Goal: Find specific page/section: Find specific page/section

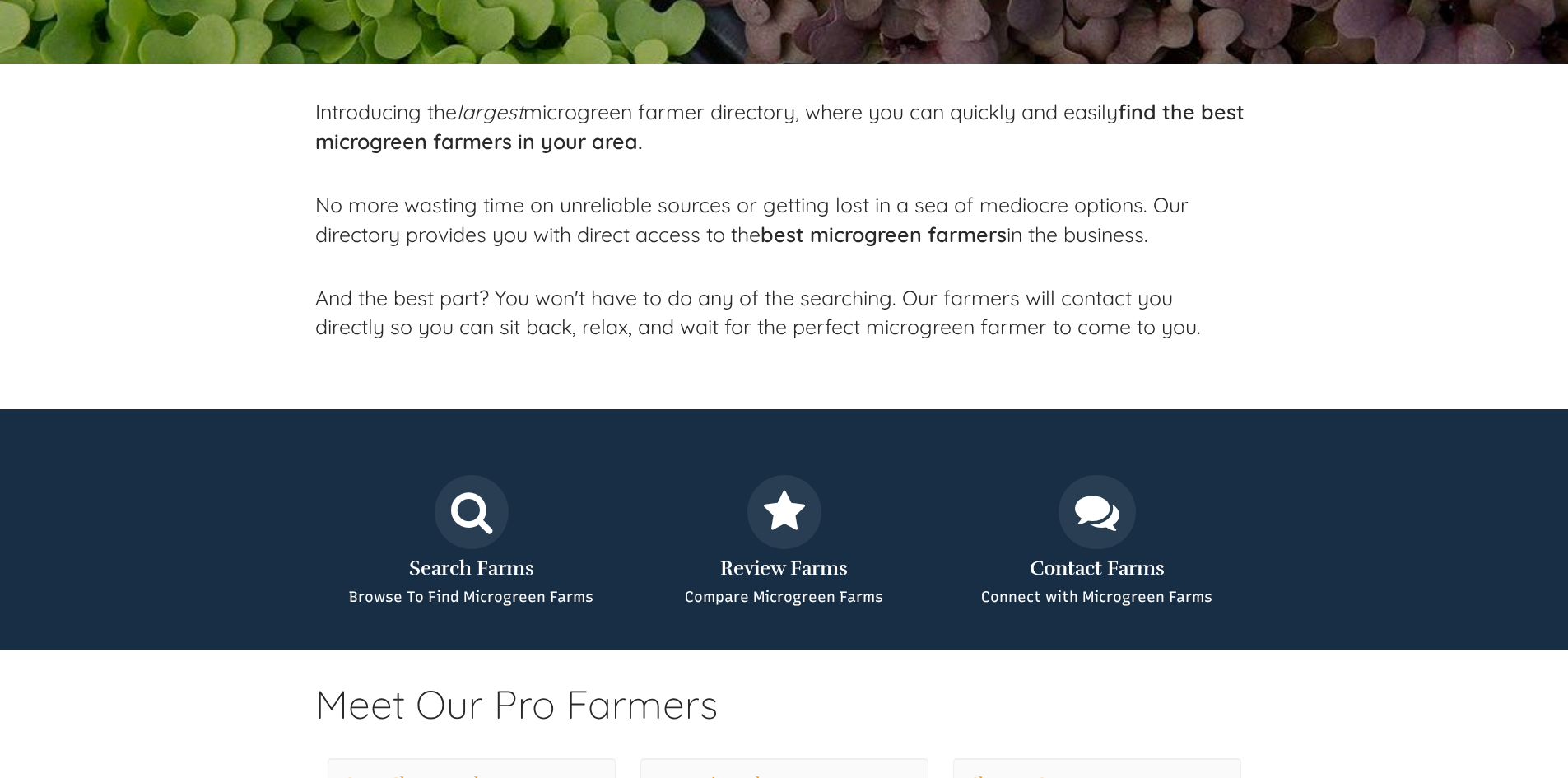
select select "Language Translate Widget"
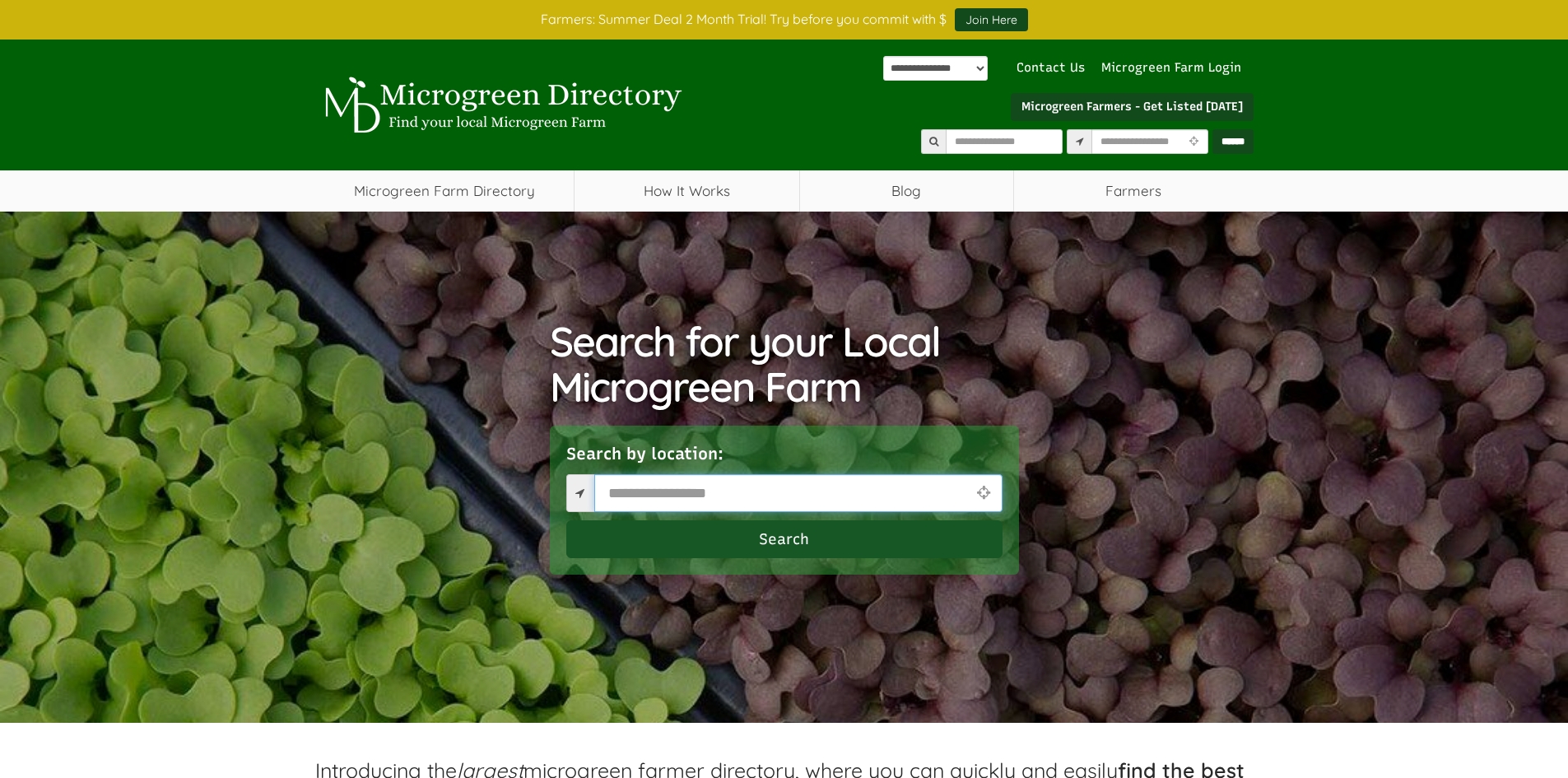
click at [720, 479] on input "text" at bounding box center [799, 493] width 408 height 38
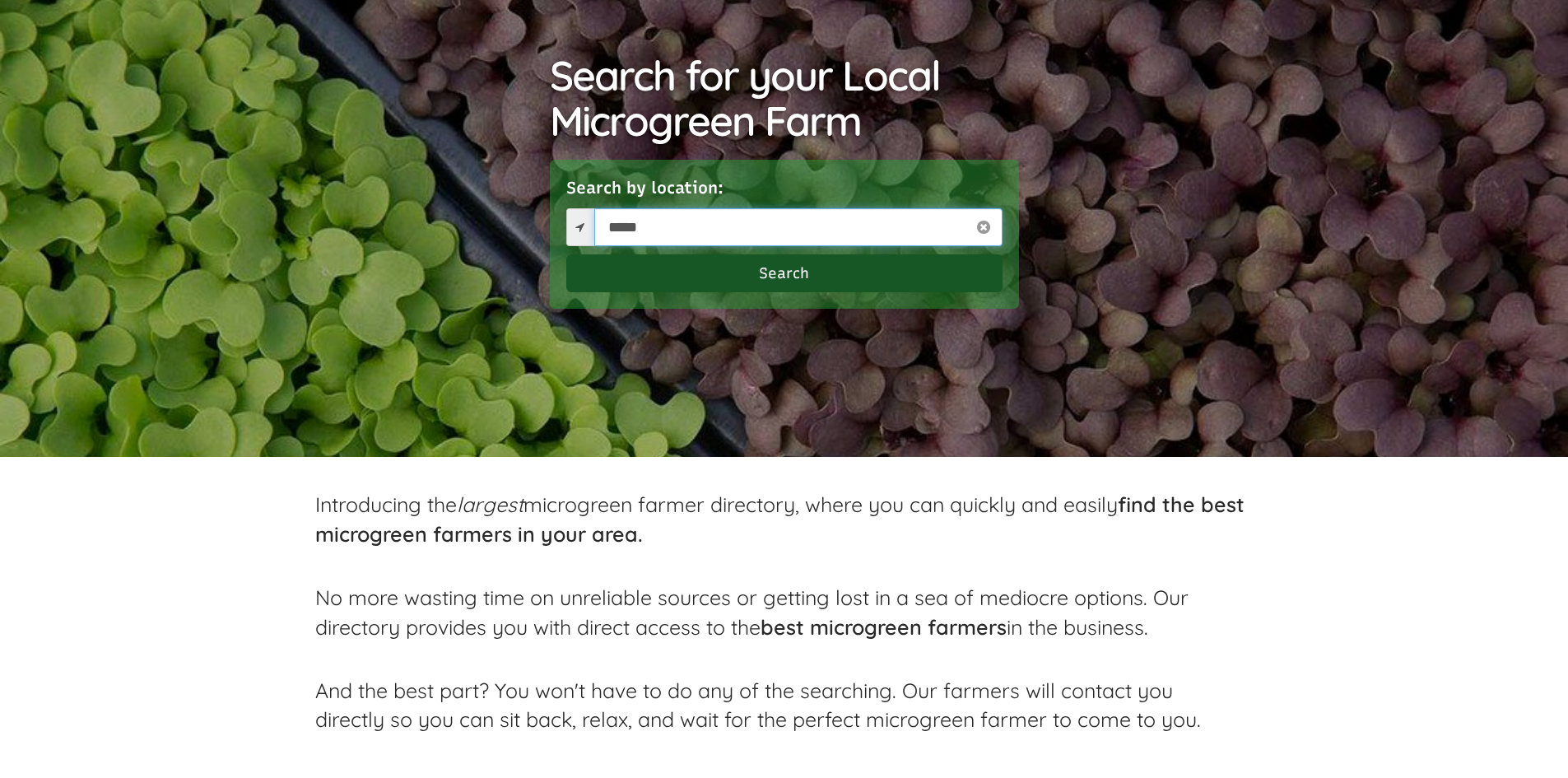
scroll to position [329, 0]
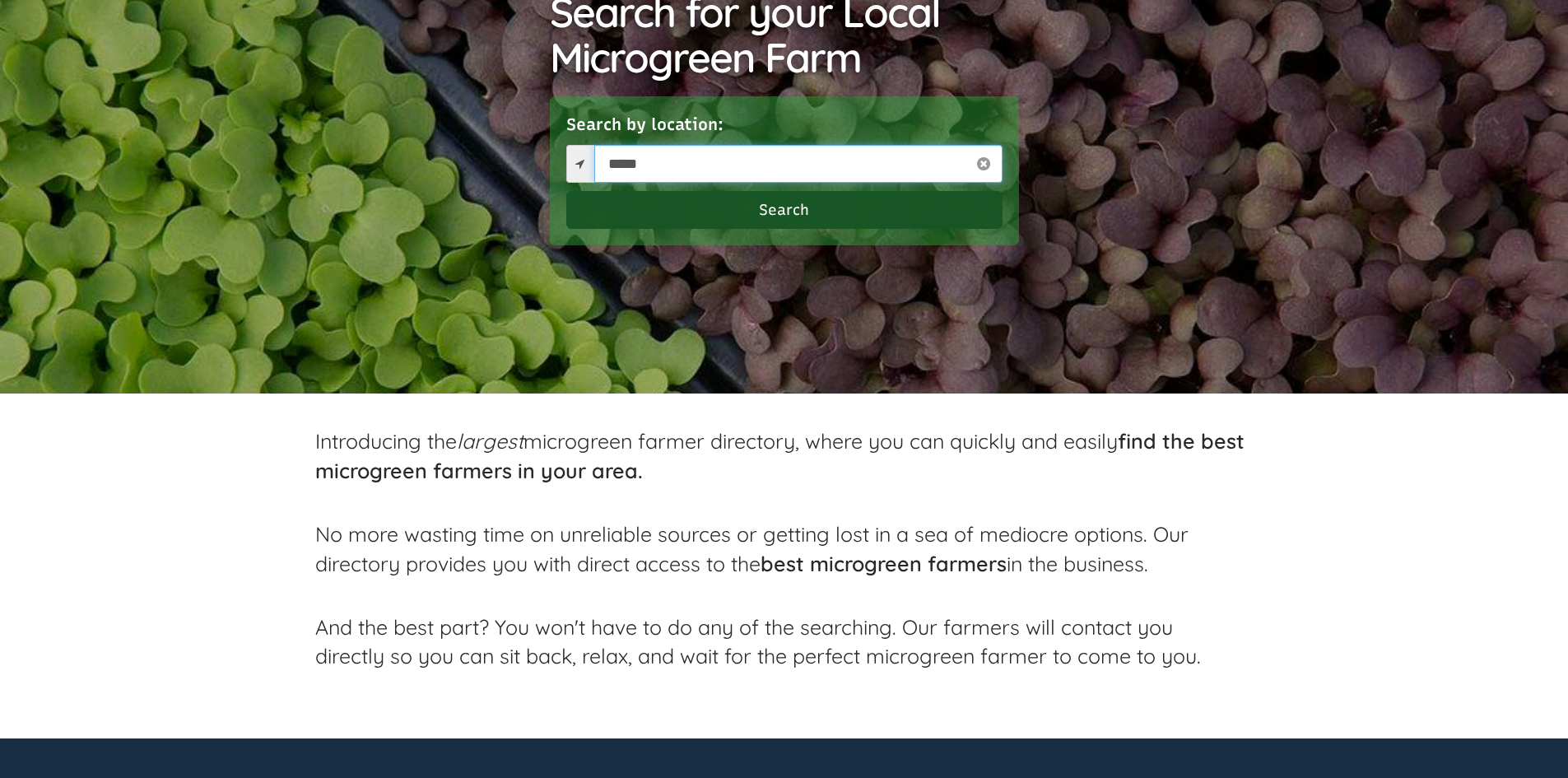
type input "*****"
click at [788, 209] on button "Search" at bounding box center [784, 210] width 436 height 38
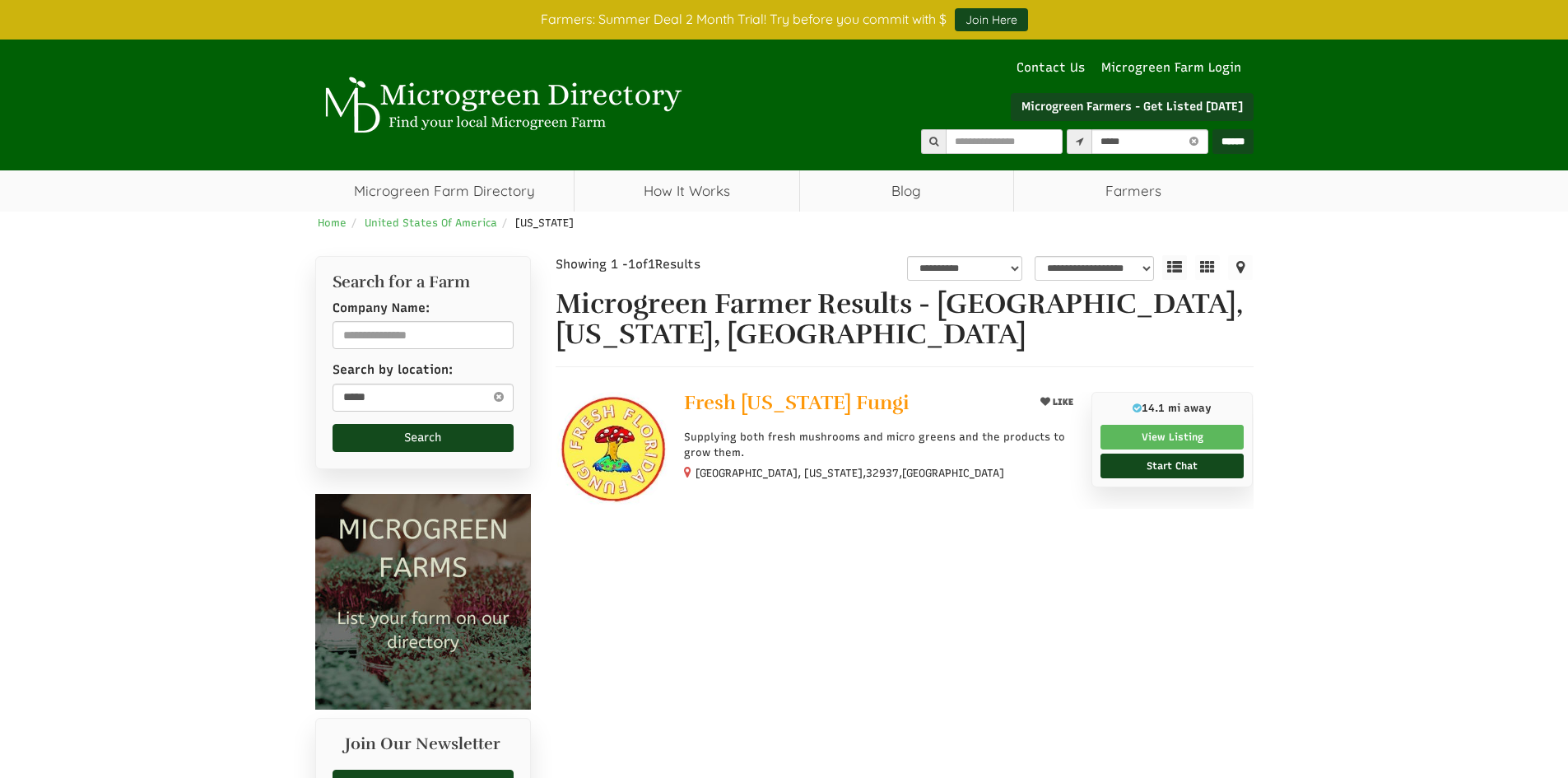
select select "********"
select select "Language Translate Widget"
click at [787, 407] on span "Fresh Florida Fungi" at bounding box center [796, 402] width 225 height 25
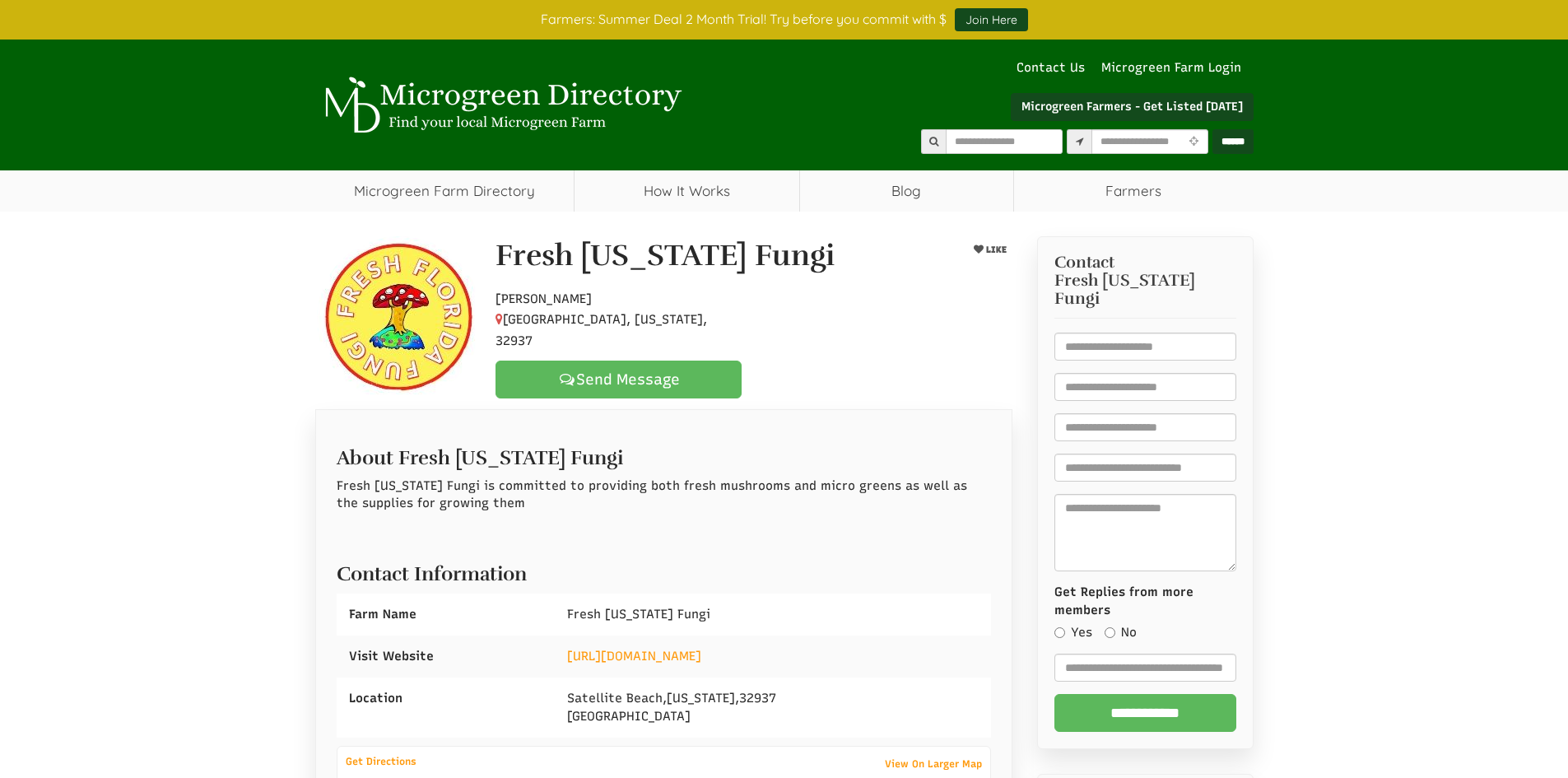
select select "Language Translate Widget"
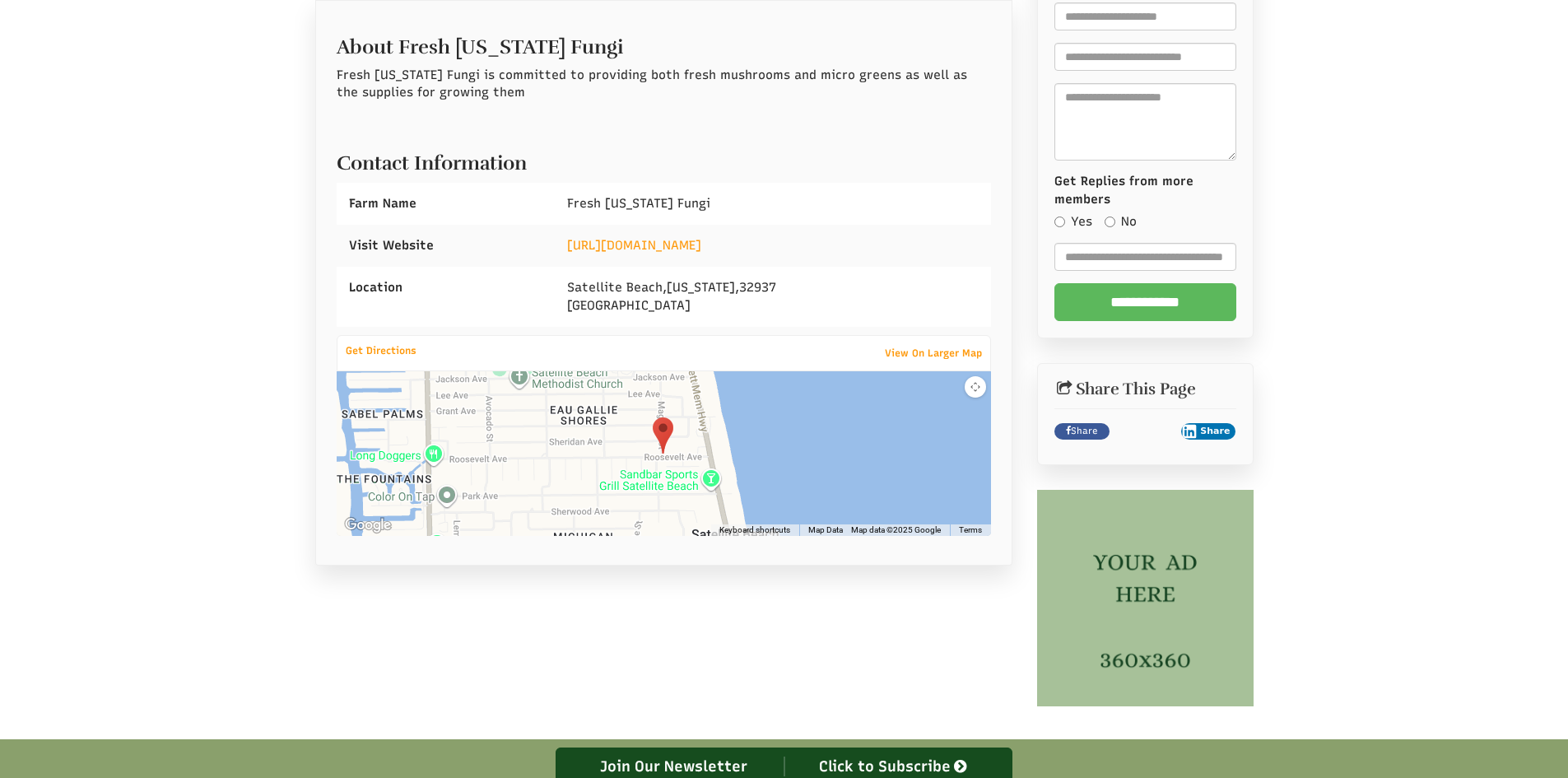
scroll to position [412, 0]
click at [701, 243] on link "https://www.etsy.com/shop/FreshFloridaFungi" at bounding box center [633, 244] width 134 height 15
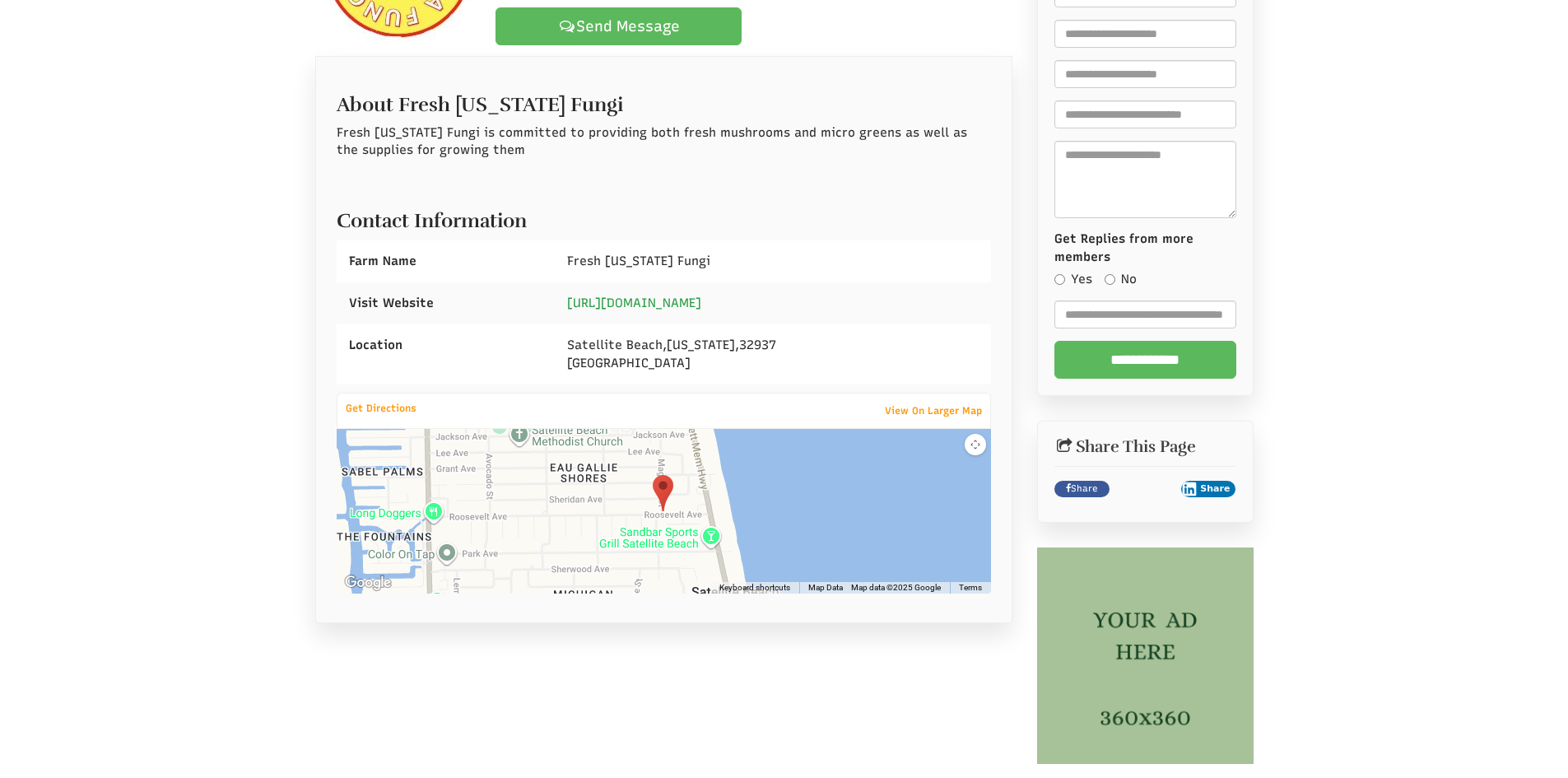
scroll to position [247, 0]
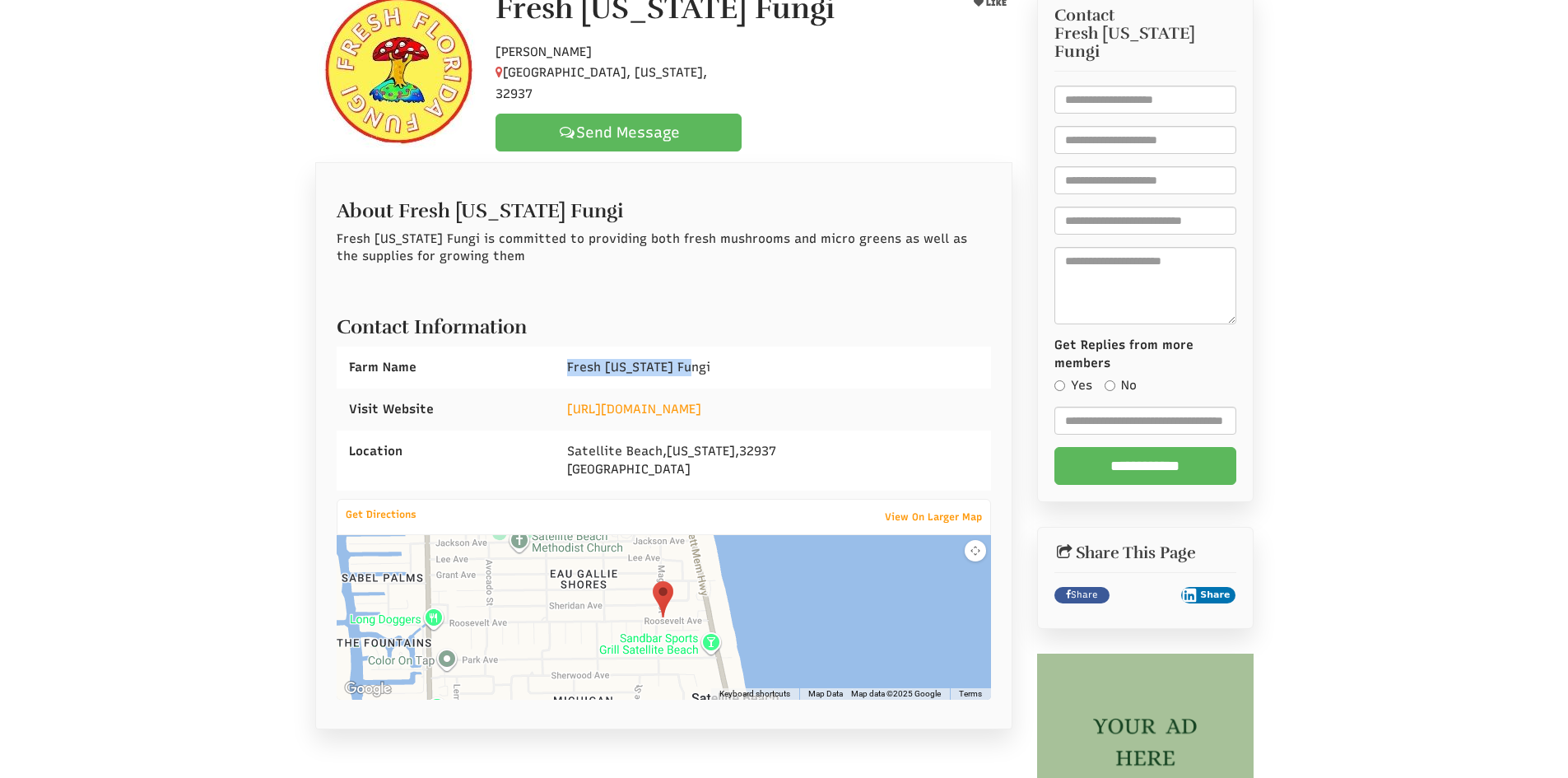
drag, startPoint x: 561, startPoint y: 363, endPoint x: 704, endPoint y: 363, distance: 143.0
click at [704, 363] on div "Fresh Florida Fungi" at bounding box center [773, 367] width 436 height 42
copy span "Fresh Florida Fungi"
